Goal: Find specific page/section: Find specific page/section

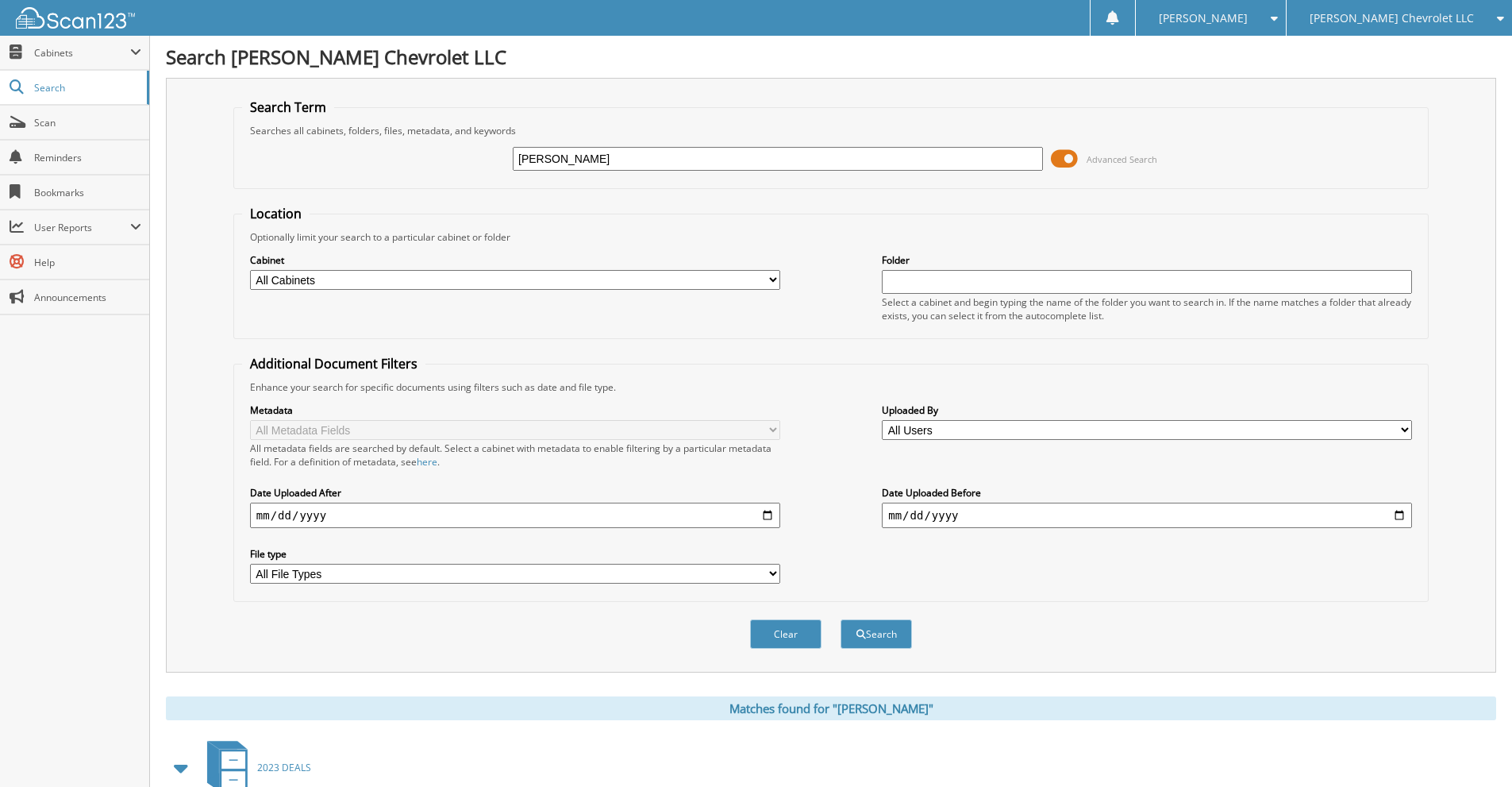
drag, startPoint x: 680, startPoint y: 161, endPoint x: 484, endPoint y: 146, distance: 196.6
click at [484, 146] on div "CLAYTON COTTON Advanced Search" at bounding box center [831, 159] width 1177 height 43
type input "[PERSON_NAME]"
click at [841, 620] on button "Search" at bounding box center [876, 634] width 72 height 30
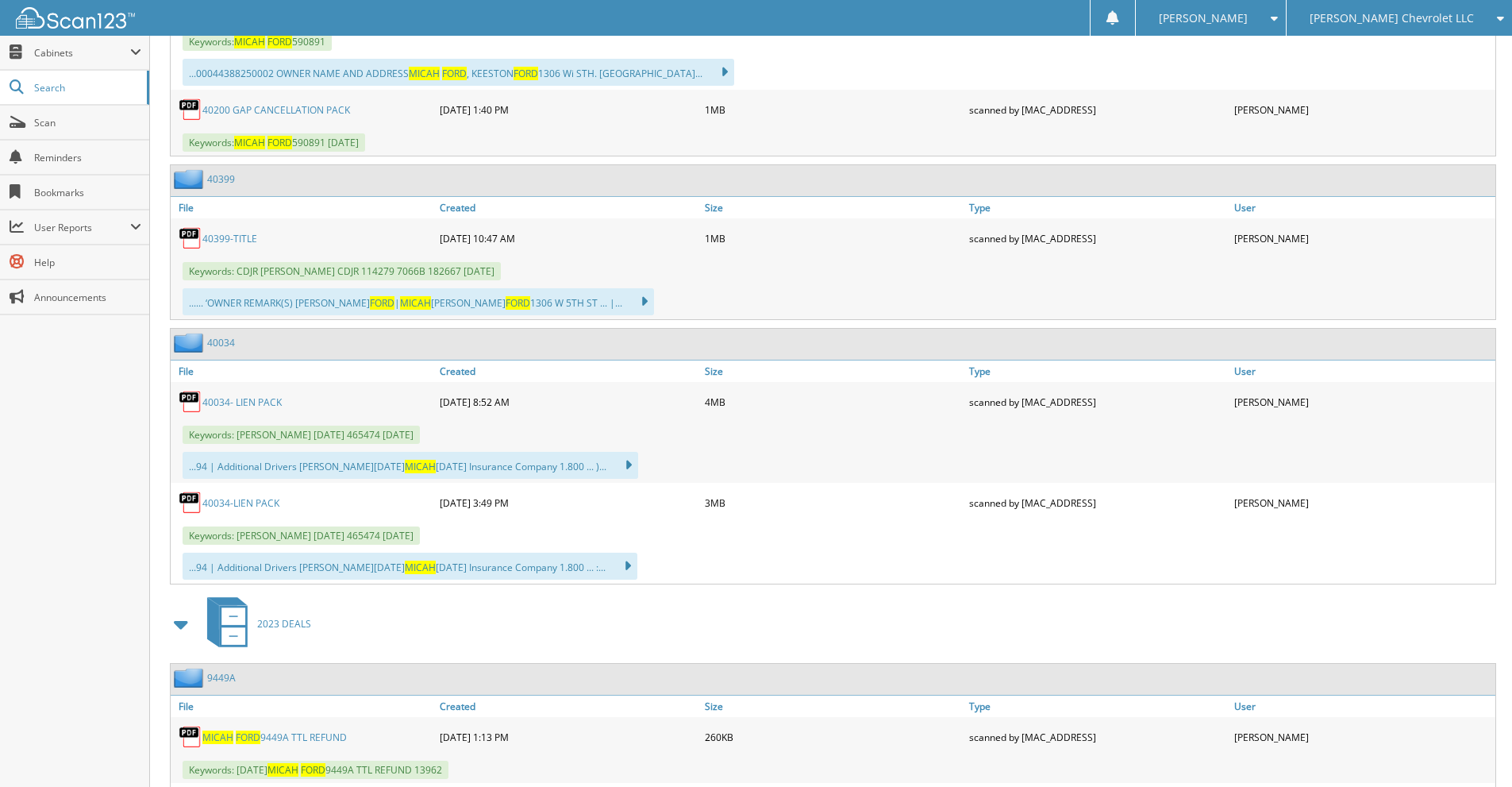
scroll to position [1721, 0]
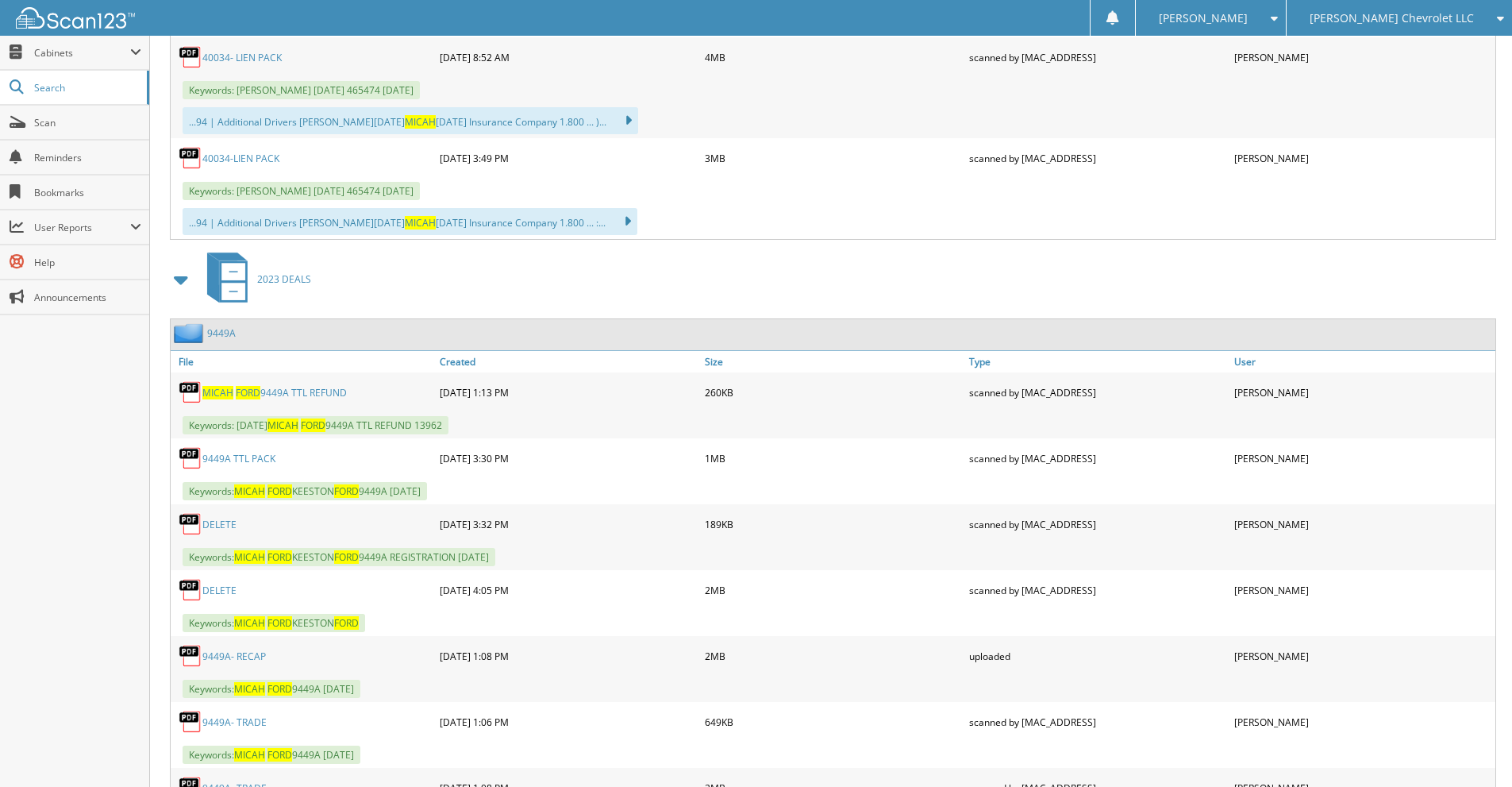
click at [220, 658] on link "9449A- RECAP" at bounding box center [234, 657] width 63 height 14
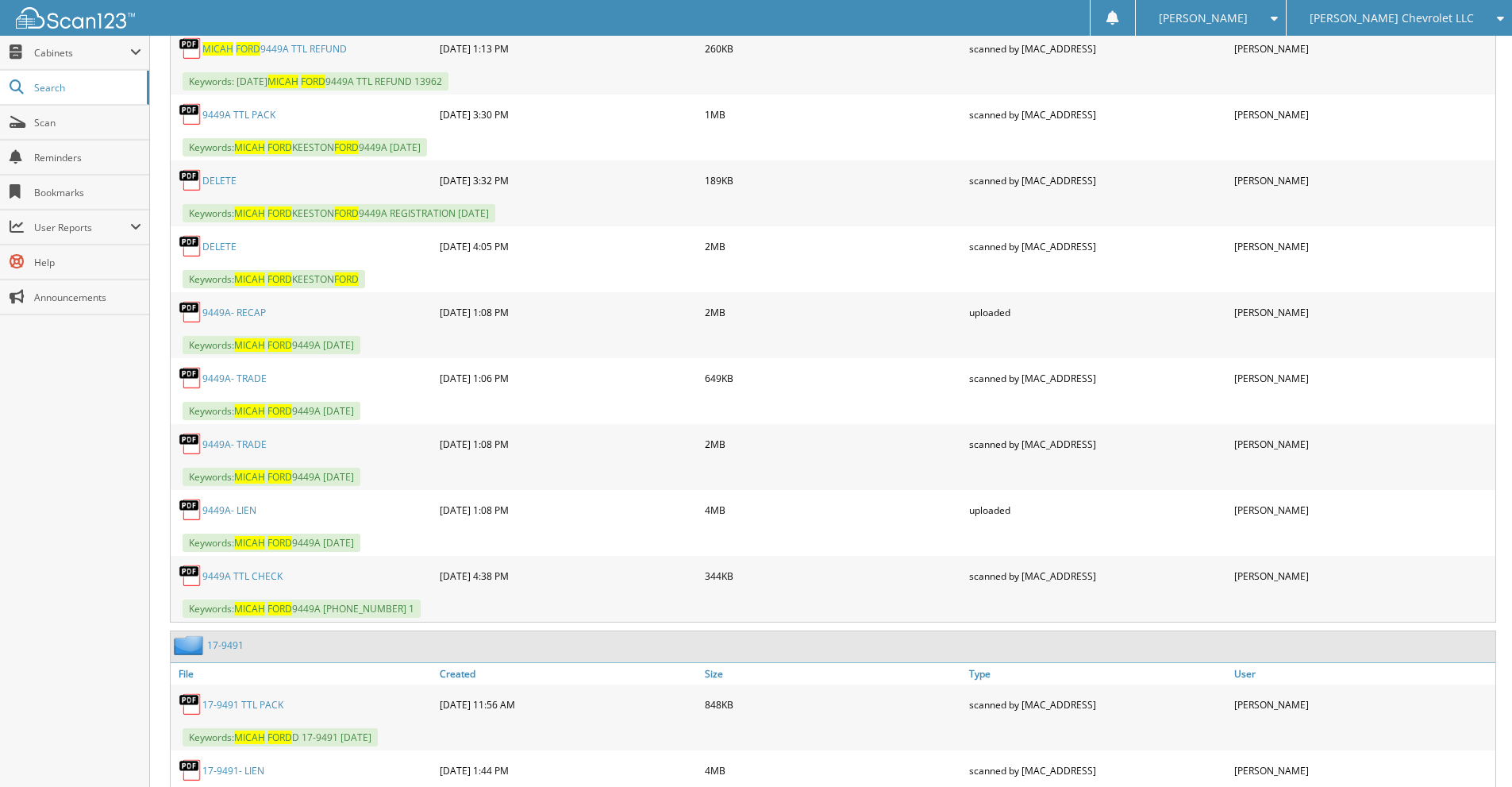
scroll to position [2408, 0]
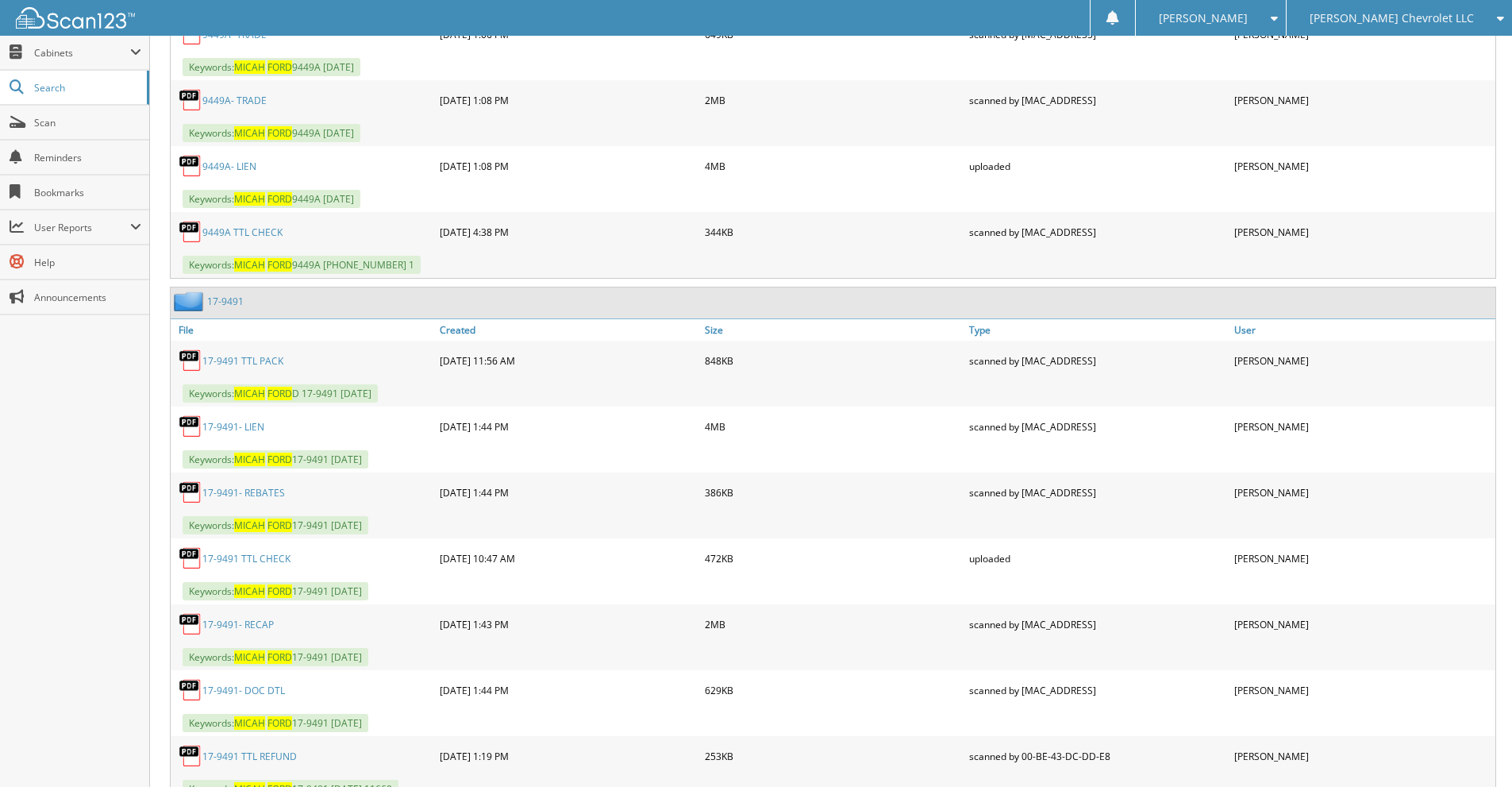
click at [248, 623] on link "17-9491- RECAP" at bounding box center [238, 624] width 72 height 14
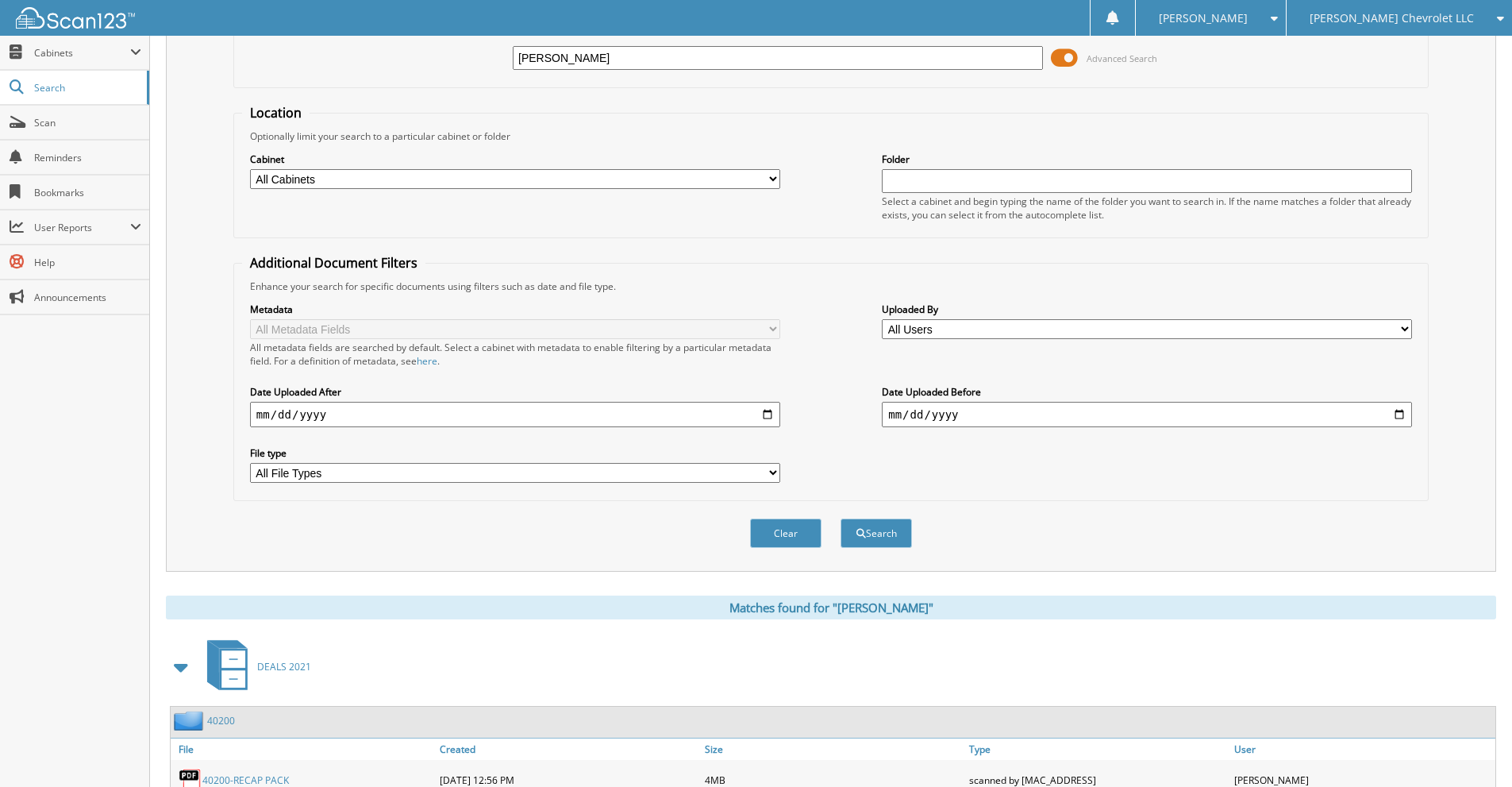
scroll to position [0, 0]
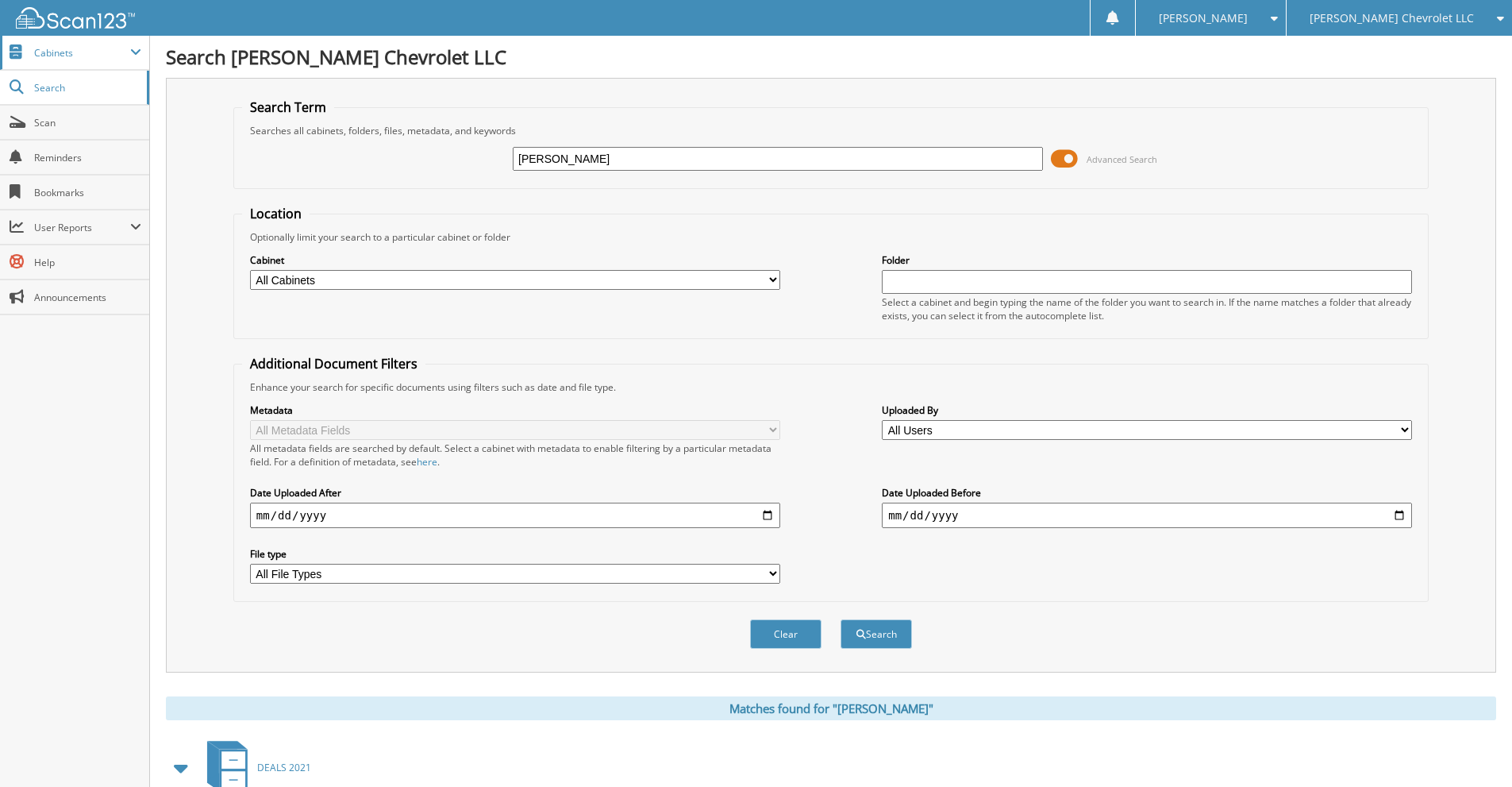
drag, startPoint x: 42, startPoint y: 49, endPoint x: 51, endPoint y: 55, distance: 10.8
click at [42, 49] on span "Cabinets" at bounding box center [83, 53] width 96 height 14
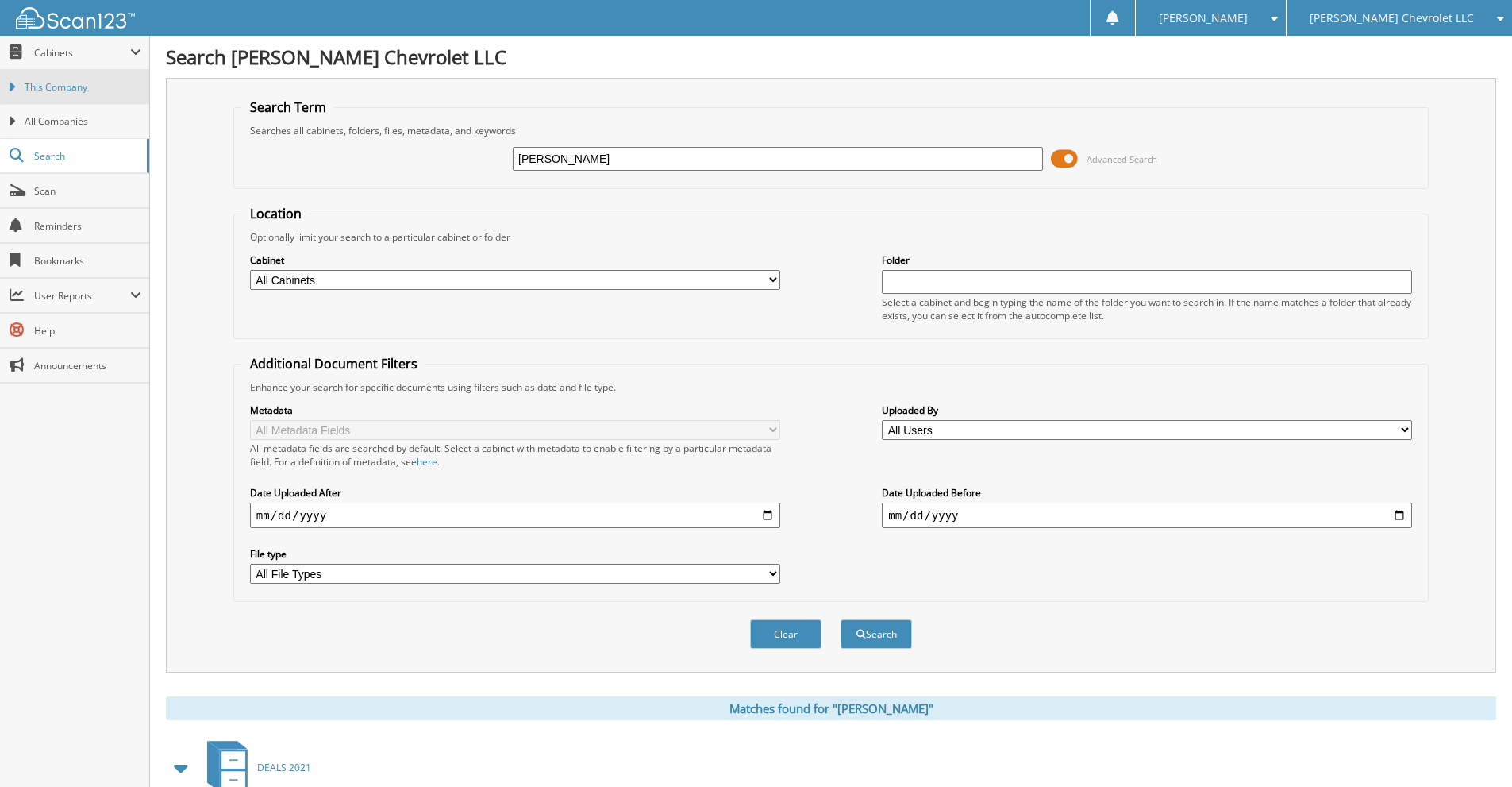
click at [76, 96] on link "This Company" at bounding box center [75, 87] width 150 height 34
